Goal: Task Accomplishment & Management: Manage account settings

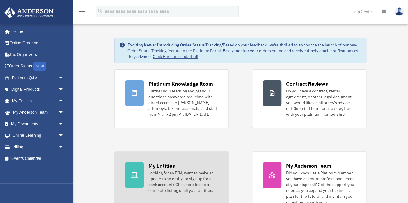
click at [152, 171] on div "Looking for an EIN, want to make an update to an entity, or sign up for a bank …" at bounding box center [183, 181] width 70 height 23
click at [154, 166] on div "My Entities" at bounding box center [161, 165] width 26 height 7
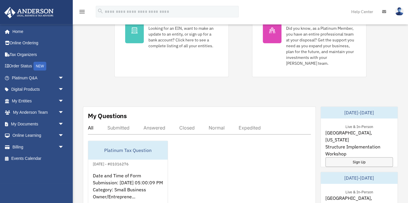
scroll to position [184, 0]
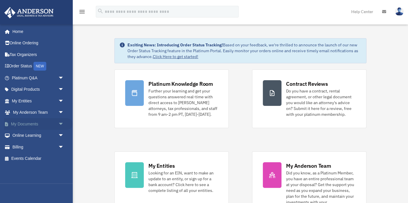
click at [18, 126] on link "My Documents arrow_drop_down" at bounding box center [38, 124] width 69 height 12
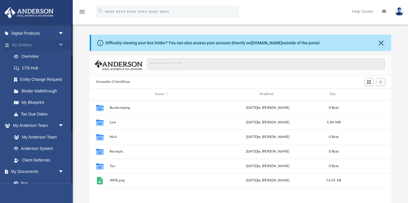
scroll to position [84, 0]
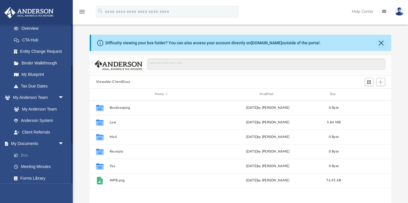
click at [25, 157] on link "Box" at bounding box center [40, 155] width 65 height 12
click at [26, 154] on link "Box" at bounding box center [40, 155] width 65 height 12
click at [380, 45] on button "Close" at bounding box center [381, 43] width 8 height 8
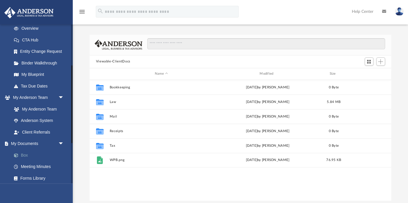
click at [31, 154] on link "Box" at bounding box center [40, 155] width 65 height 12
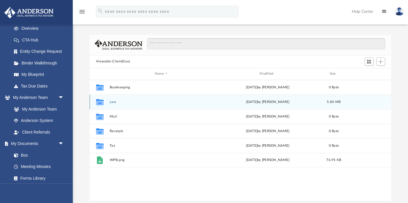
click at [111, 103] on button "Law" at bounding box center [161, 102] width 104 height 4
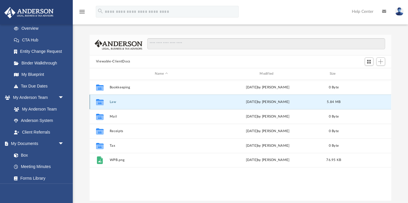
scroll to position [0, 0]
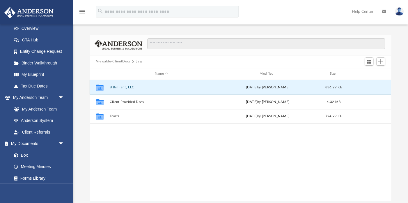
click at [126, 88] on button "B Brilliant, LLC" at bounding box center [161, 87] width 104 height 4
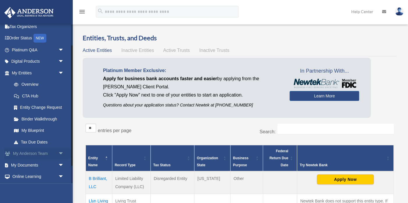
scroll to position [51, 0]
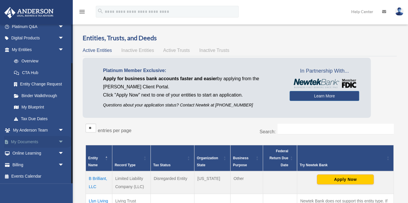
click at [33, 141] on link "My Documents arrow_drop_down" at bounding box center [38, 142] width 69 height 12
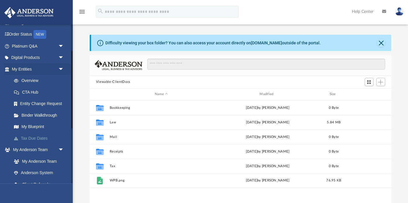
scroll to position [56, 0]
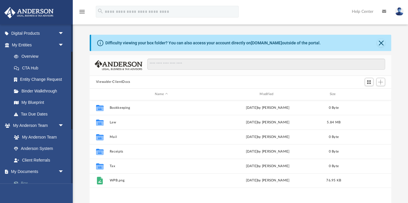
click at [24, 180] on link "Box" at bounding box center [40, 183] width 65 height 12
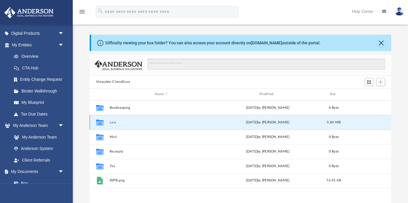
click at [113, 121] on button "Law" at bounding box center [161, 122] width 104 height 4
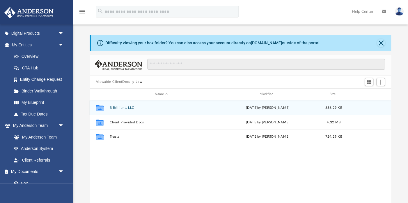
click at [119, 104] on div "Collaborated Folder B Brilliant, LLC today by Lucas Turman 836.29 KB" at bounding box center [240, 107] width 301 height 15
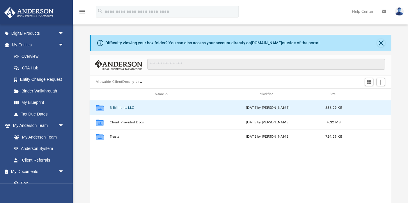
click at [120, 106] on button "B Brilliant, LLC" at bounding box center [161, 108] width 104 height 4
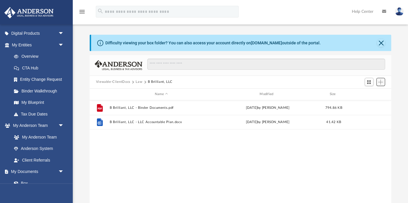
click at [379, 81] on span "Add" at bounding box center [380, 81] width 5 height 5
click at [373, 93] on li "Upload" at bounding box center [372, 94] width 19 height 6
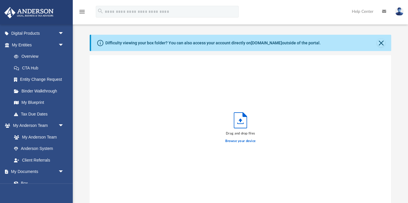
scroll to position [148, 301]
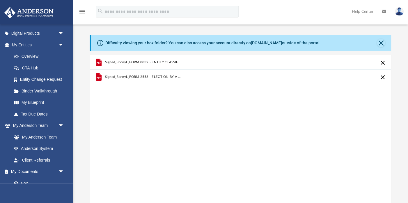
click at [309, 135] on div "Signed_BonnyL_FORM 8832 - ENTITY CLASSIFICATION ELECTION - B BRILLIANT LLC.pdf …" at bounding box center [240, 129] width 301 height 148
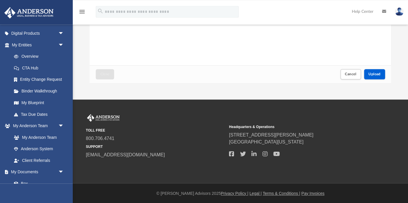
scroll to position [138, 0]
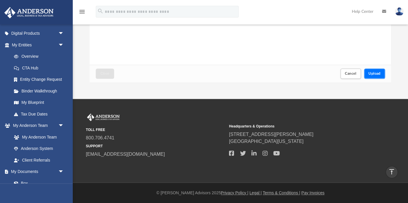
click at [381, 75] on button "Upload" at bounding box center [374, 73] width 21 height 10
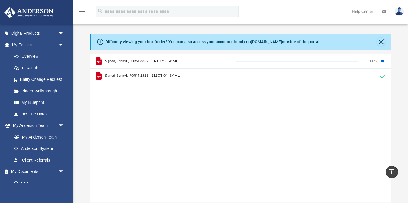
scroll to position [0, 0]
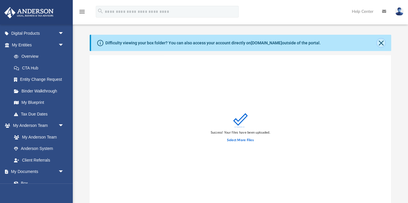
click at [381, 46] on button "Close" at bounding box center [381, 43] width 8 height 8
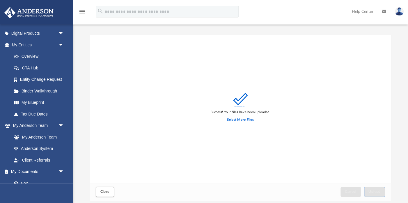
click at [314, 52] on div "Success! Your files have been uploaded. Select More Files" at bounding box center [241, 109] width 302 height 148
click at [104, 193] on span "Close" at bounding box center [104, 190] width 9 height 3
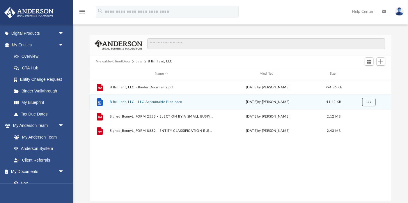
click at [369, 100] on span "More options" at bounding box center [368, 101] width 5 height 3
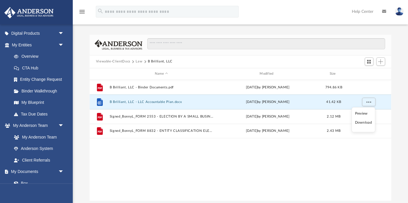
click at [363, 122] on li "Download" at bounding box center [363, 123] width 17 height 6
click at [313, 1] on div "menu search Site Menu add bonnyspeaks@outlook.com My Profile Reset Password Log…" at bounding box center [204, 12] width 408 height 24
click at [141, 100] on button "B Brilliant, LLC - LLC Accountable Plan.docx" at bounding box center [161, 102] width 104 height 4
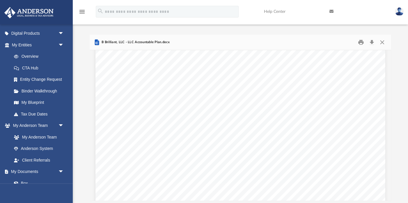
scroll to position [425, 0]
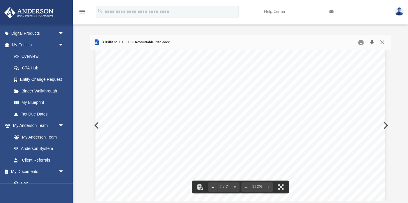
click at [370, 42] on button "Download" at bounding box center [372, 42] width 10 height 9
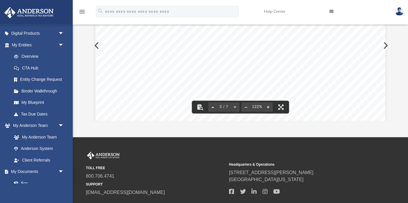
scroll to position [827, 0]
click at [385, 46] on div "Resolution to Reimburse Expenses for B Brilliant, LLC Page 1 of 1 Resolution To…" at bounding box center [240, 102] width 290 height 375
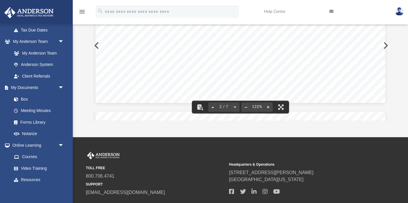
scroll to position [603, 0]
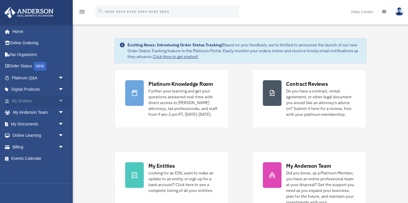
click at [61, 100] on span "arrow_drop_down" at bounding box center [64, 101] width 12 height 12
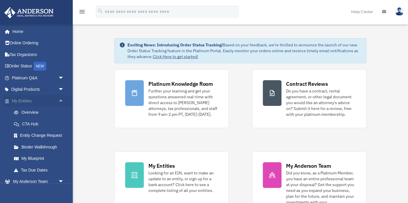
click at [58, 99] on span "arrow_drop_up" at bounding box center [64, 101] width 12 height 12
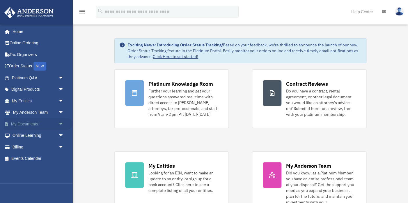
click at [61, 123] on span "arrow_drop_down" at bounding box center [64, 124] width 12 height 12
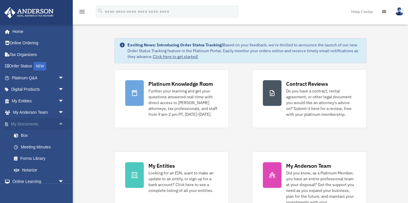
click at [58, 123] on span "arrow_drop_up" at bounding box center [64, 124] width 12 height 12
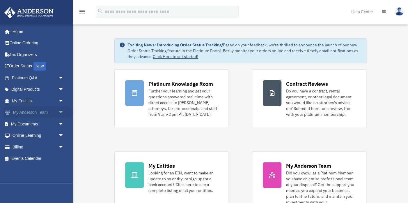
click at [62, 111] on span "arrow_drop_down" at bounding box center [64, 113] width 12 height 12
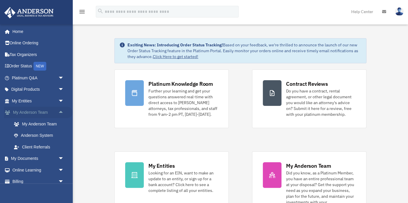
click at [62, 111] on span "arrow_drop_up" at bounding box center [64, 113] width 12 height 12
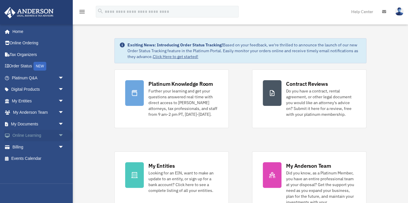
click at [60, 133] on span "arrow_drop_down" at bounding box center [64, 135] width 12 height 12
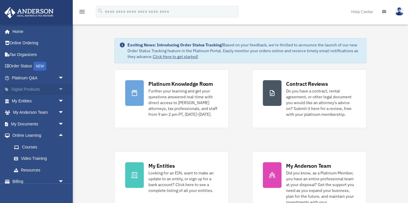
click at [61, 88] on span "arrow_drop_down" at bounding box center [64, 90] width 12 height 12
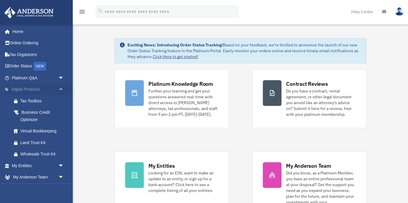
click at [61, 88] on span "arrow_drop_up" at bounding box center [64, 90] width 12 height 12
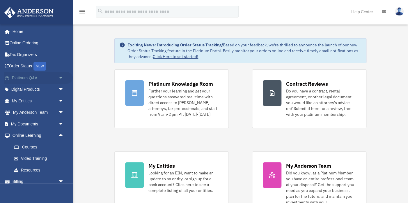
click at [62, 77] on span "arrow_drop_down" at bounding box center [64, 78] width 12 height 12
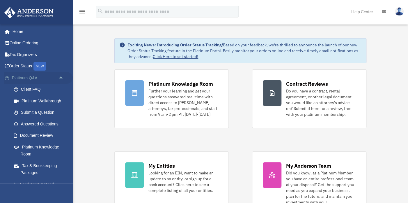
click at [61, 77] on span "arrow_drop_up" at bounding box center [64, 78] width 12 height 12
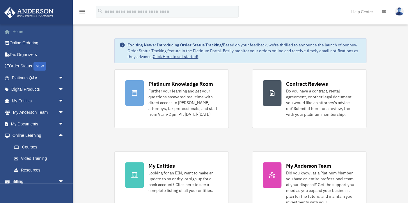
click at [25, 31] on link "Home" at bounding box center [38, 32] width 69 height 12
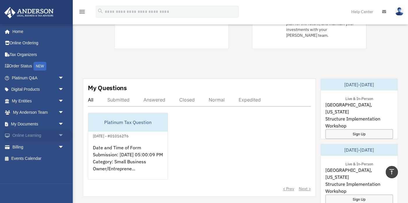
scroll to position [184, 0]
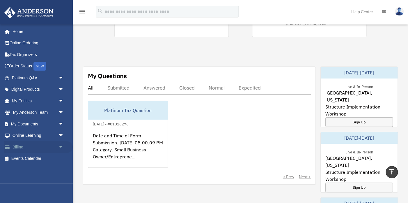
click at [61, 144] on span "arrow_drop_down" at bounding box center [64, 147] width 12 height 12
click at [61, 144] on span "arrow_drop_up" at bounding box center [64, 147] width 12 height 12
click at [61, 136] on span "arrow_drop_down" at bounding box center [64, 135] width 12 height 12
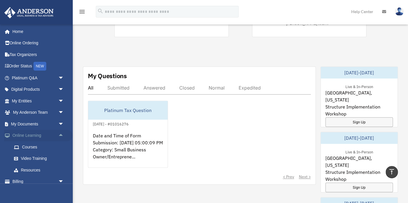
click at [61, 136] on span "arrow_drop_up" at bounding box center [64, 135] width 12 height 12
click at [61, 136] on span "arrow_drop_down" at bounding box center [64, 135] width 12 height 12
click at [31, 168] on link "Resources" at bounding box center [40, 170] width 65 height 12
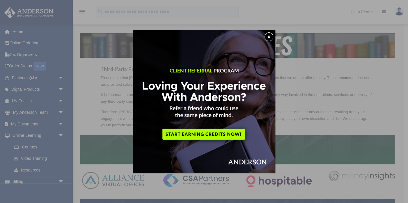
click at [272, 34] on button "x" at bounding box center [269, 36] width 9 height 9
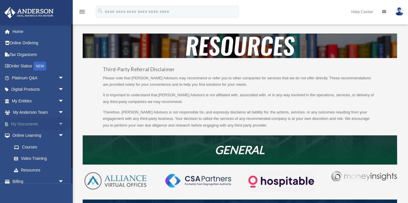
click at [59, 124] on span "arrow_drop_down" at bounding box center [64, 124] width 12 height 12
click at [60, 112] on span "arrow_drop_down" at bounding box center [64, 113] width 12 height 12
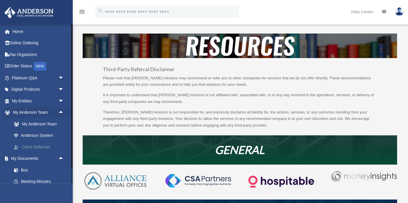
click at [50, 144] on link "Client Referrals" at bounding box center [40, 147] width 65 height 12
